Goal: Find specific page/section: Find specific page/section

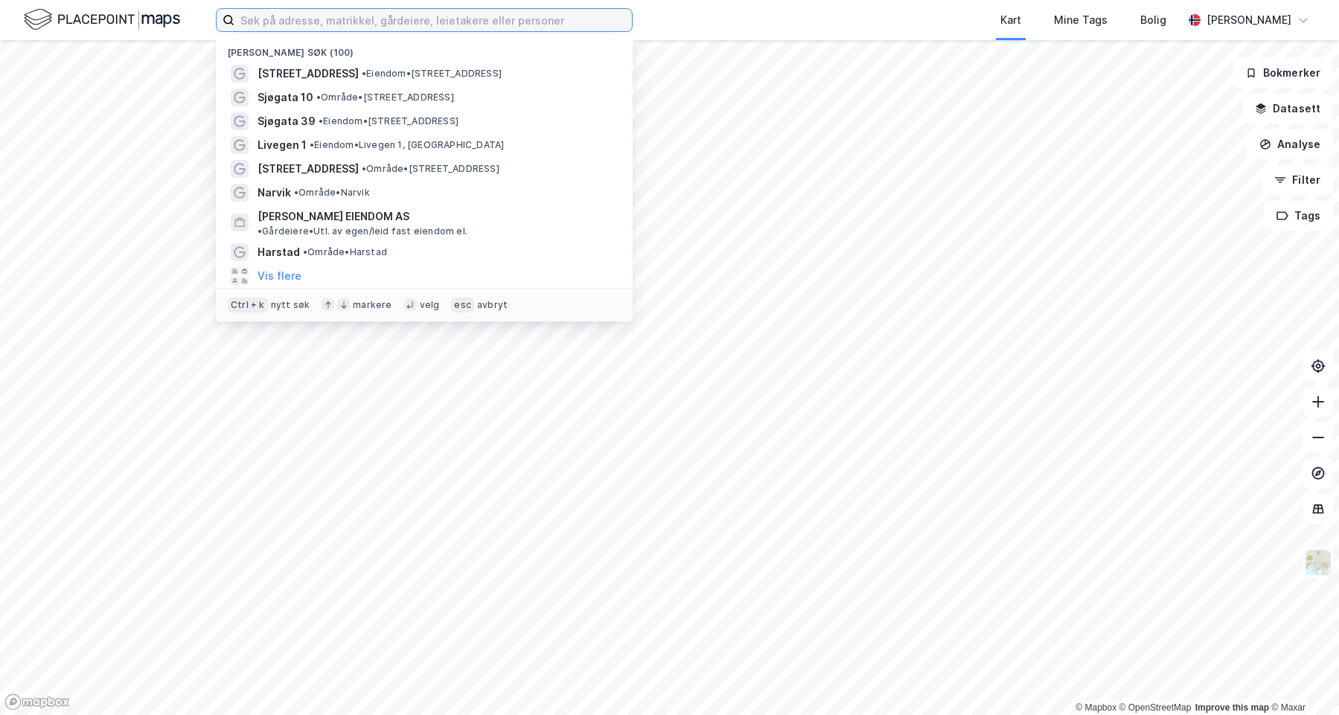
click at [296, 16] on input at bounding box center [432, 20] width 397 height 22
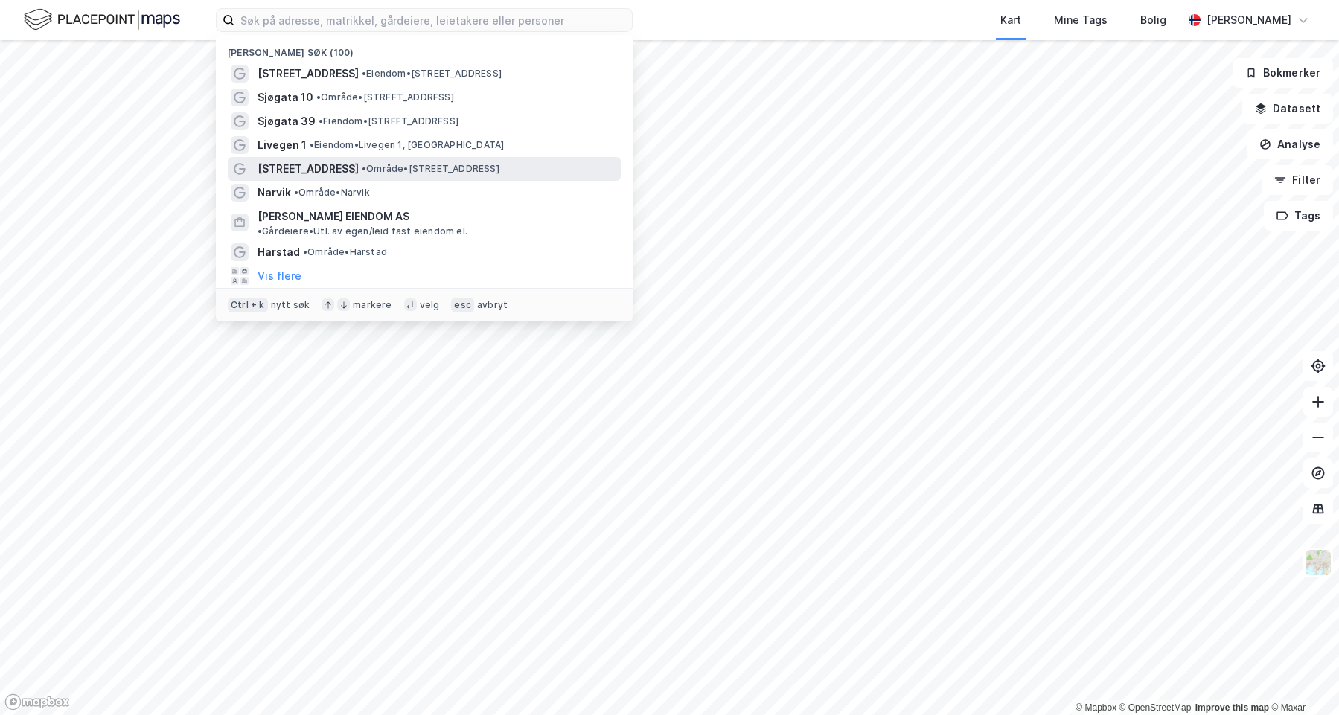
click at [345, 167] on span "[STREET_ADDRESS]" at bounding box center [308, 169] width 101 height 18
